Goal: Check status: Check status

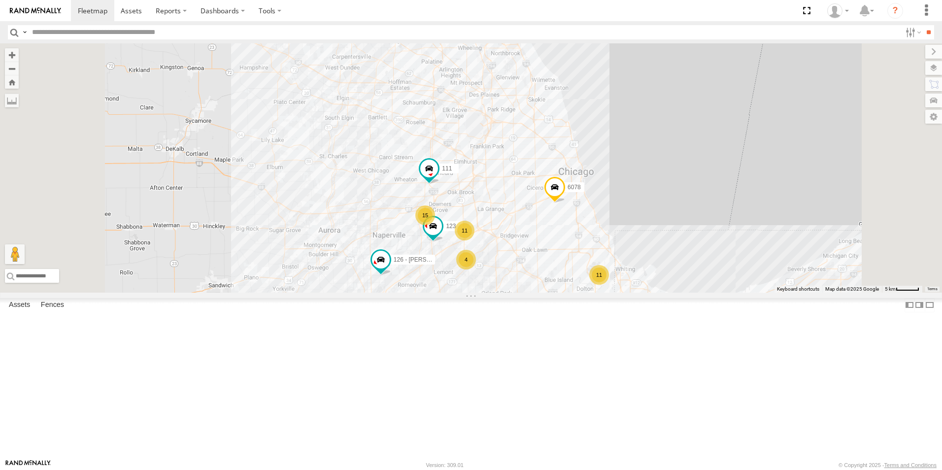
click at [0, 0] on div at bounding box center [0, 0] width 0 height 0
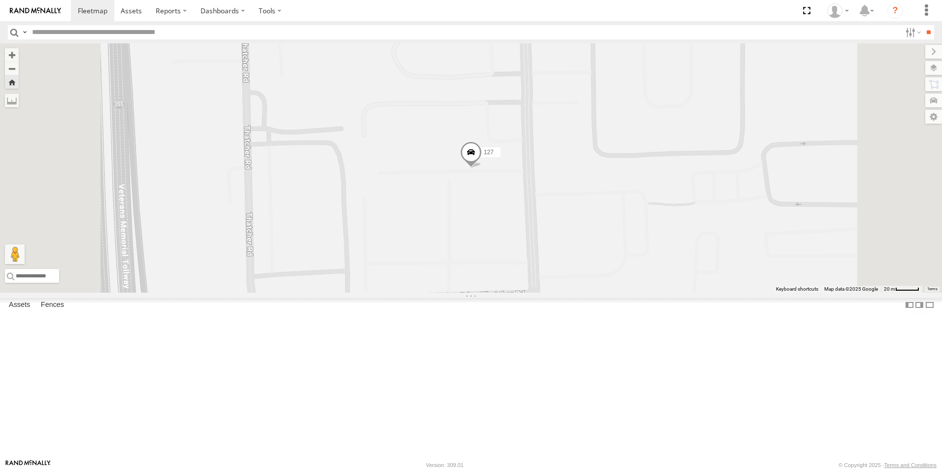
click at [482, 168] on span at bounding box center [471, 154] width 22 height 27
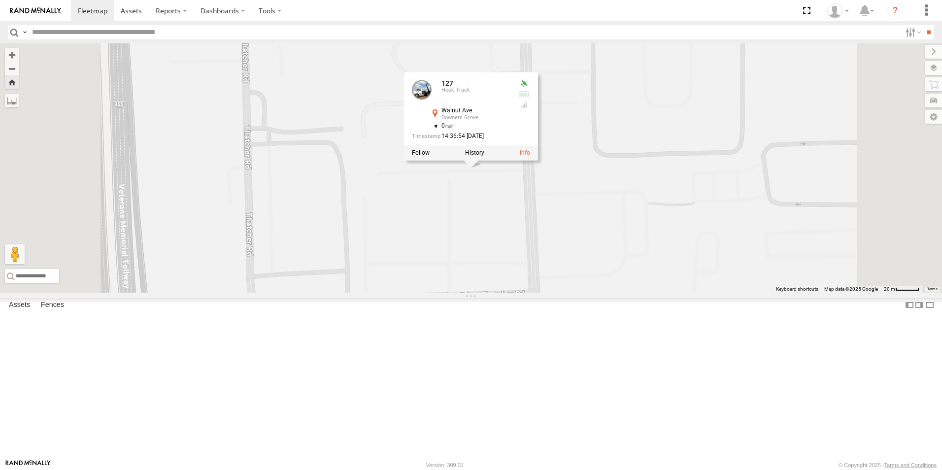
click at [484, 157] on label at bounding box center [474, 153] width 19 height 7
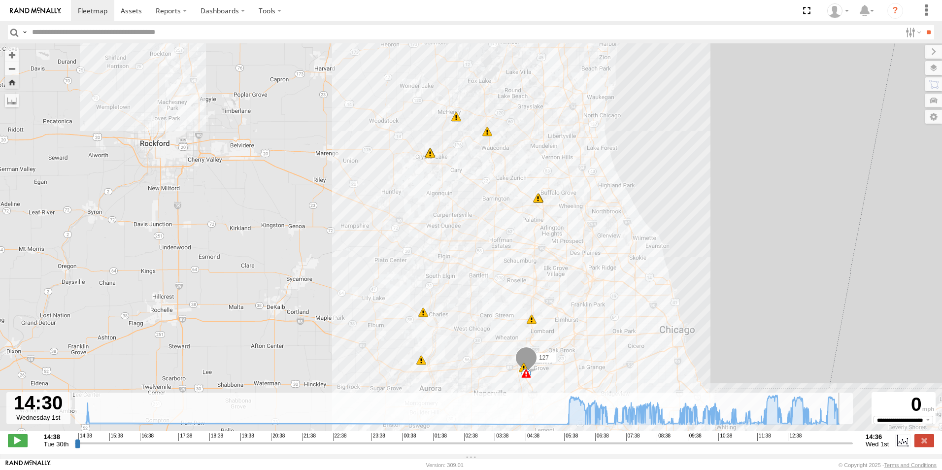
drag, startPoint x: 776, startPoint y: 447, endPoint x: 847, endPoint y: 449, distance: 72.0
type input "**********"
click at [847, 448] on input "range" at bounding box center [464, 443] width 778 height 9
click at [107, 13] on link at bounding box center [92, 10] width 43 height 21
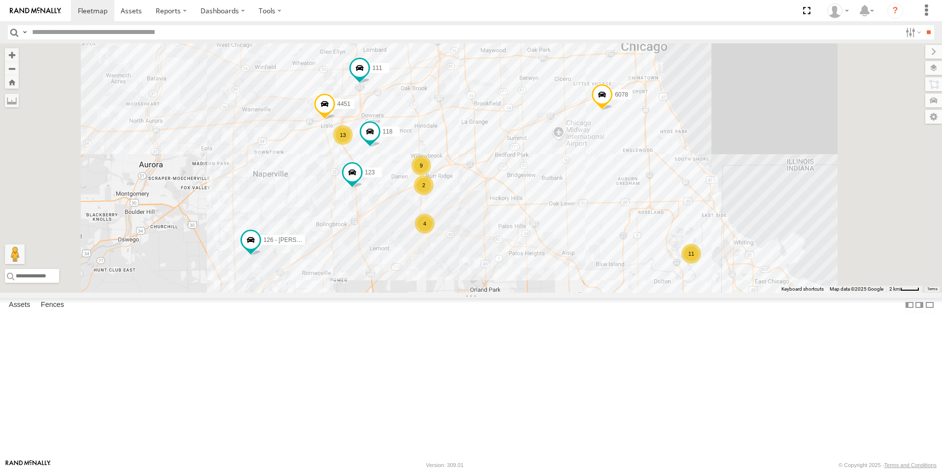
click at [0, 0] on div at bounding box center [0, 0] width 0 height 0
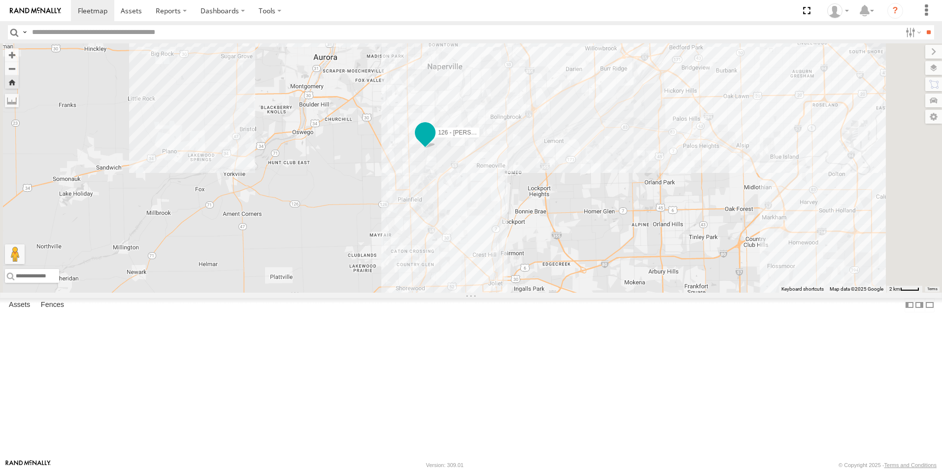
click at [434, 141] on span at bounding box center [425, 133] width 18 height 18
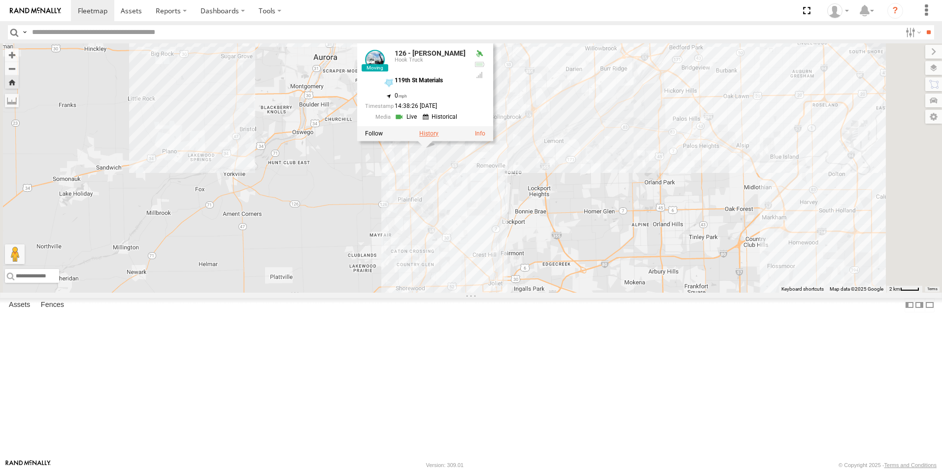
click at [439, 137] on label at bounding box center [428, 133] width 19 height 7
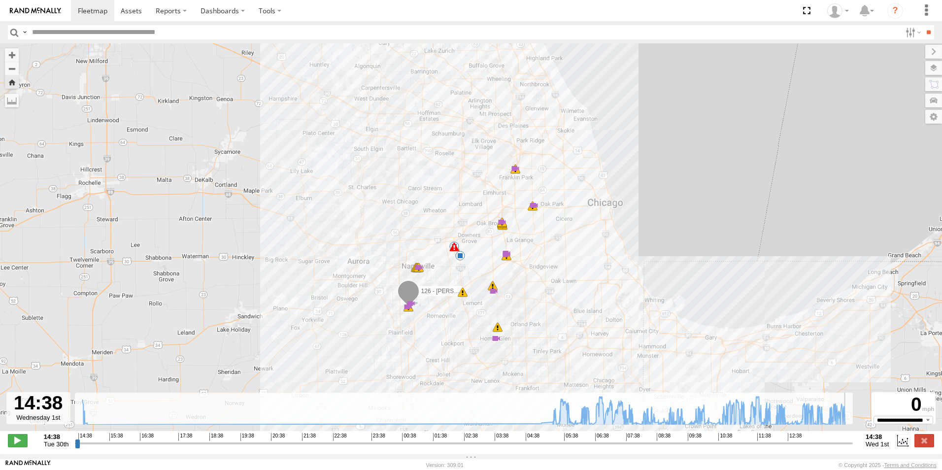
drag, startPoint x: 740, startPoint y: 447, endPoint x: 850, endPoint y: 447, distance: 110.4
type input "**********"
click at [850, 447] on input "range" at bounding box center [464, 443] width 778 height 9
click at [41, 13] on img at bounding box center [35, 10] width 51 height 7
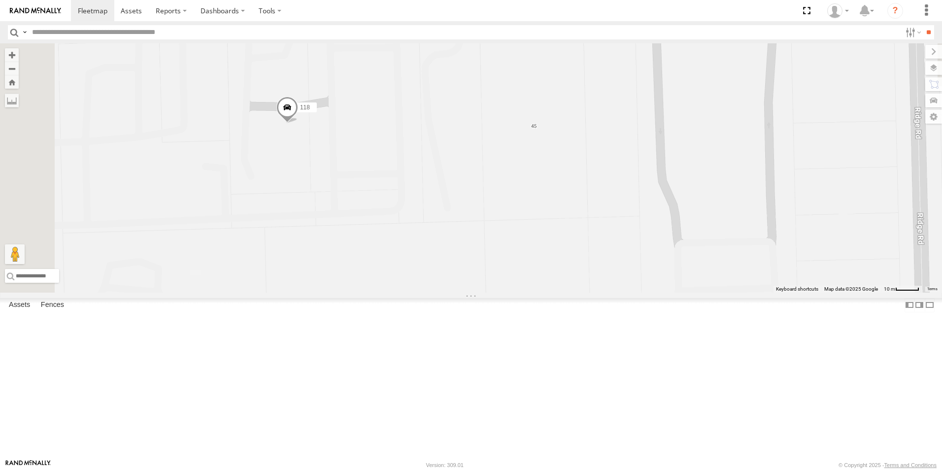
drag, startPoint x: 363, startPoint y: 161, endPoint x: 490, endPoint y: 317, distance: 200.7
click at [490, 293] on div "126 - Cory F 4451 123 118 6078" at bounding box center [471, 167] width 942 height 249
click at [38, 1] on link at bounding box center [35, 10] width 71 height 21
